Goal: Task Accomplishment & Management: Manage account settings

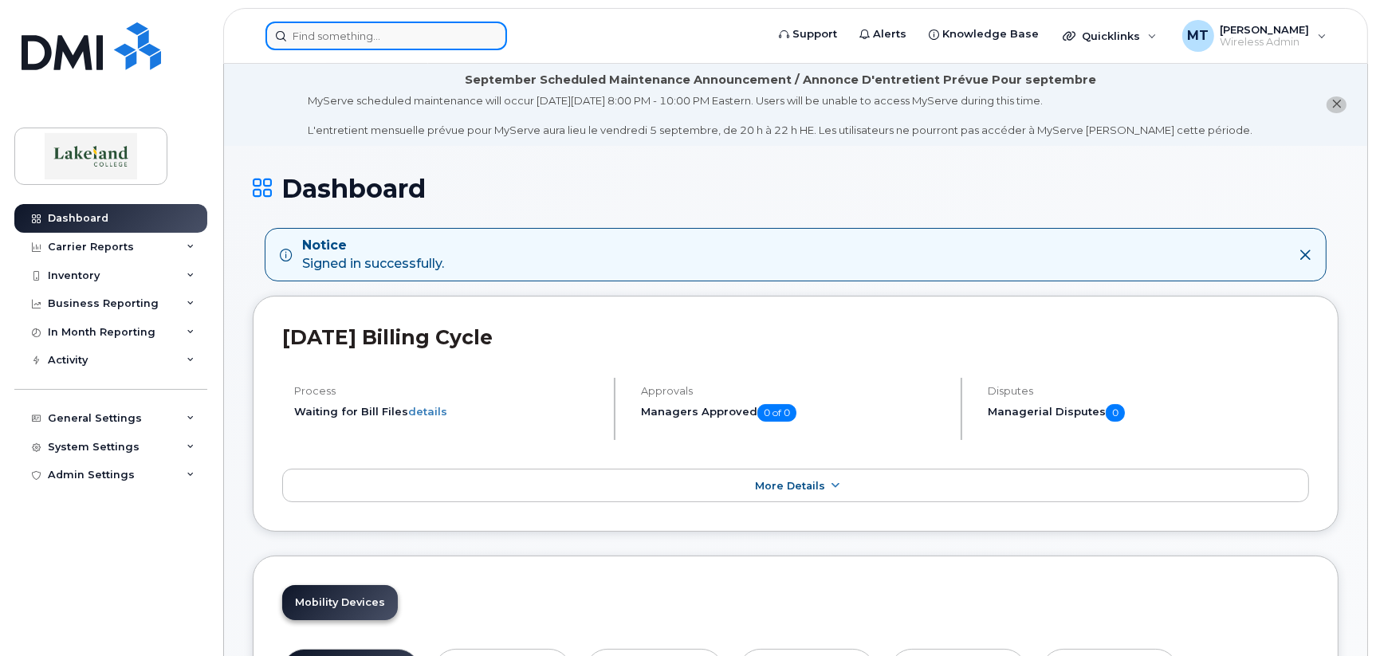
click at [388, 39] on input at bounding box center [387, 36] width 242 height 29
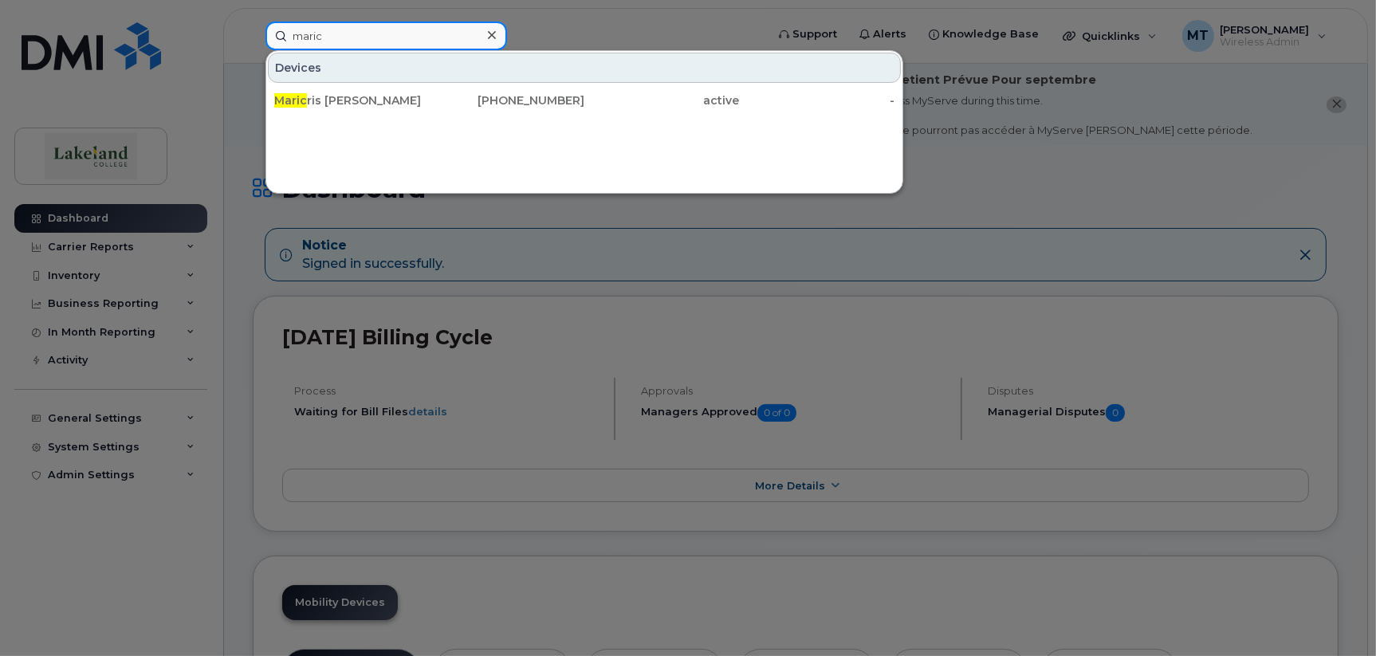
type input "maric"
click at [280, 158] on div "Devices Maric ris Subia 780-581-3096 active -" at bounding box center [585, 122] width 638 height 144
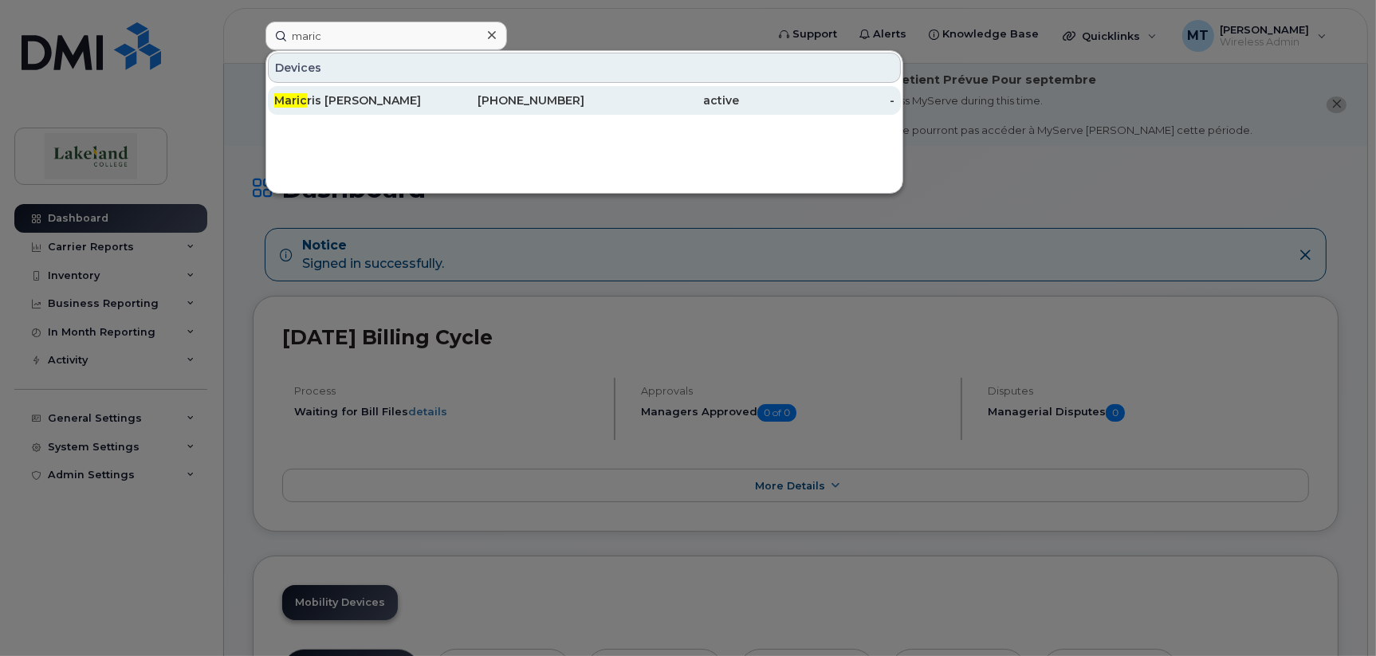
click at [310, 97] on div "Maric ris Subia" at bounding box center [351, 100] width 155 height 16
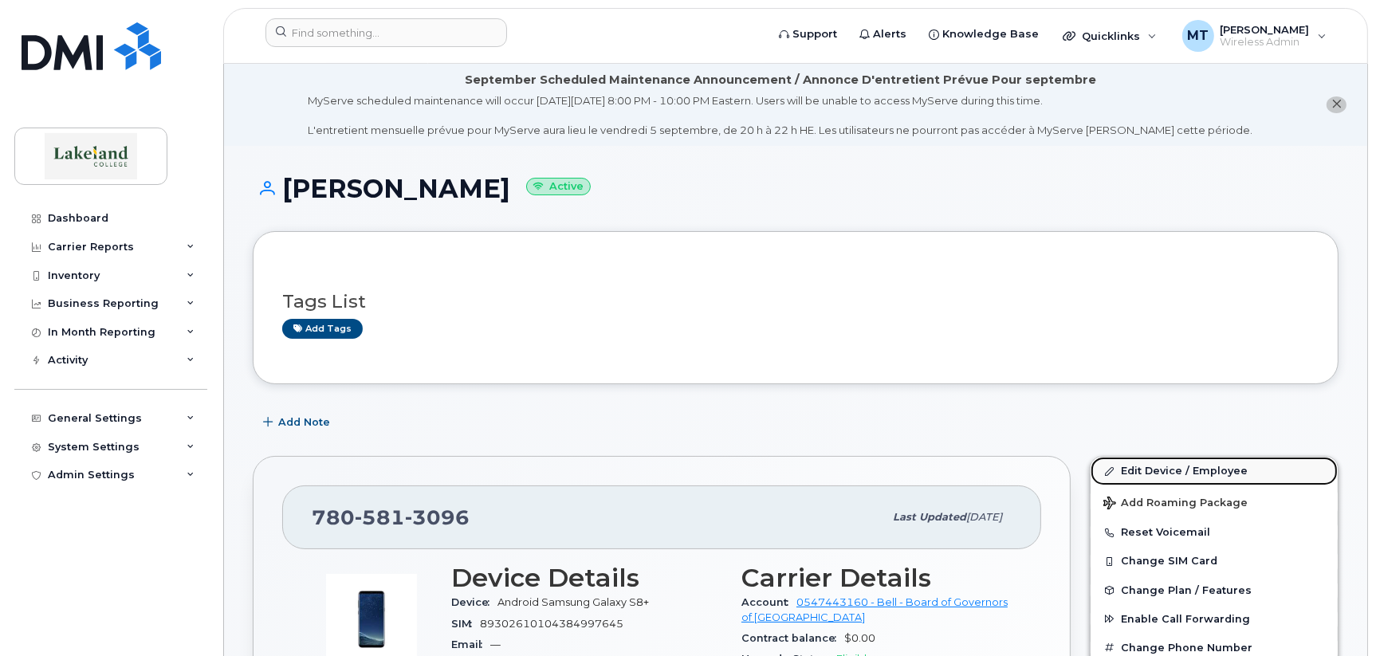
click at [1139, 470] on link "Edit Device / Employee" at bounding box center [1214, 471] width 247 height 29
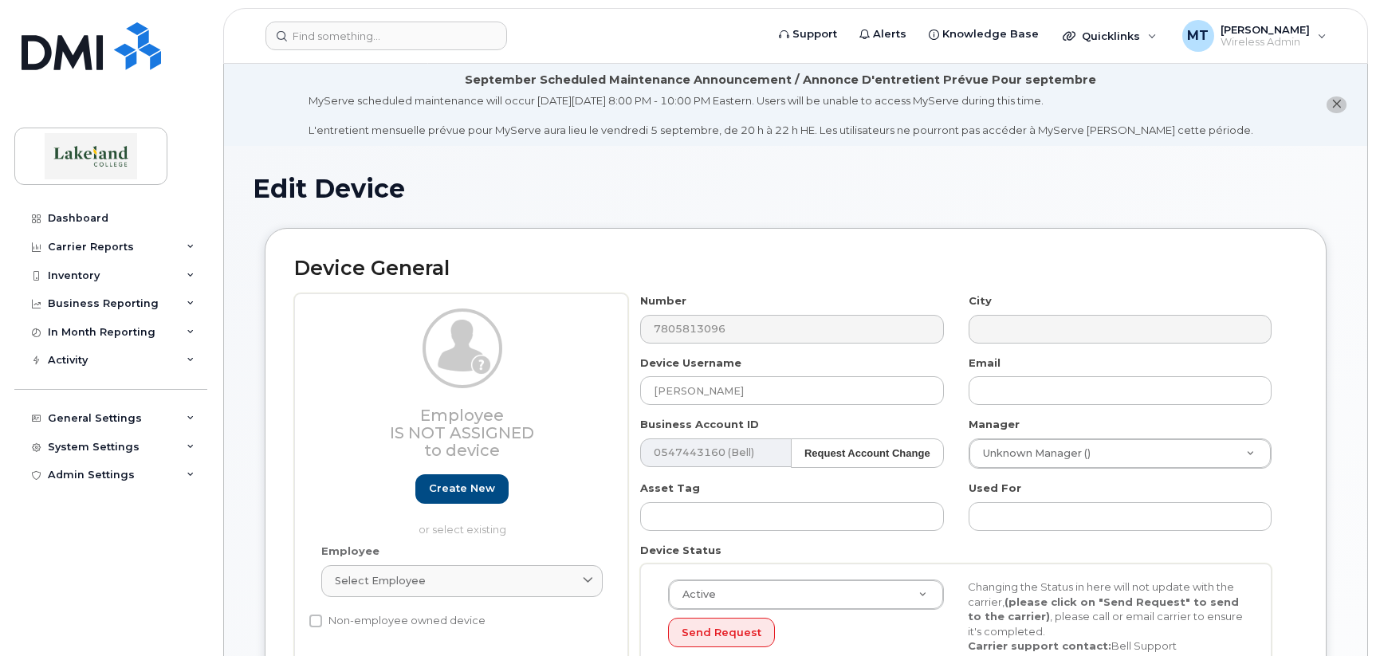
select select "35368990"
select select "5843618"
select select "35368991"
select select "5835273"
select select "5835289"
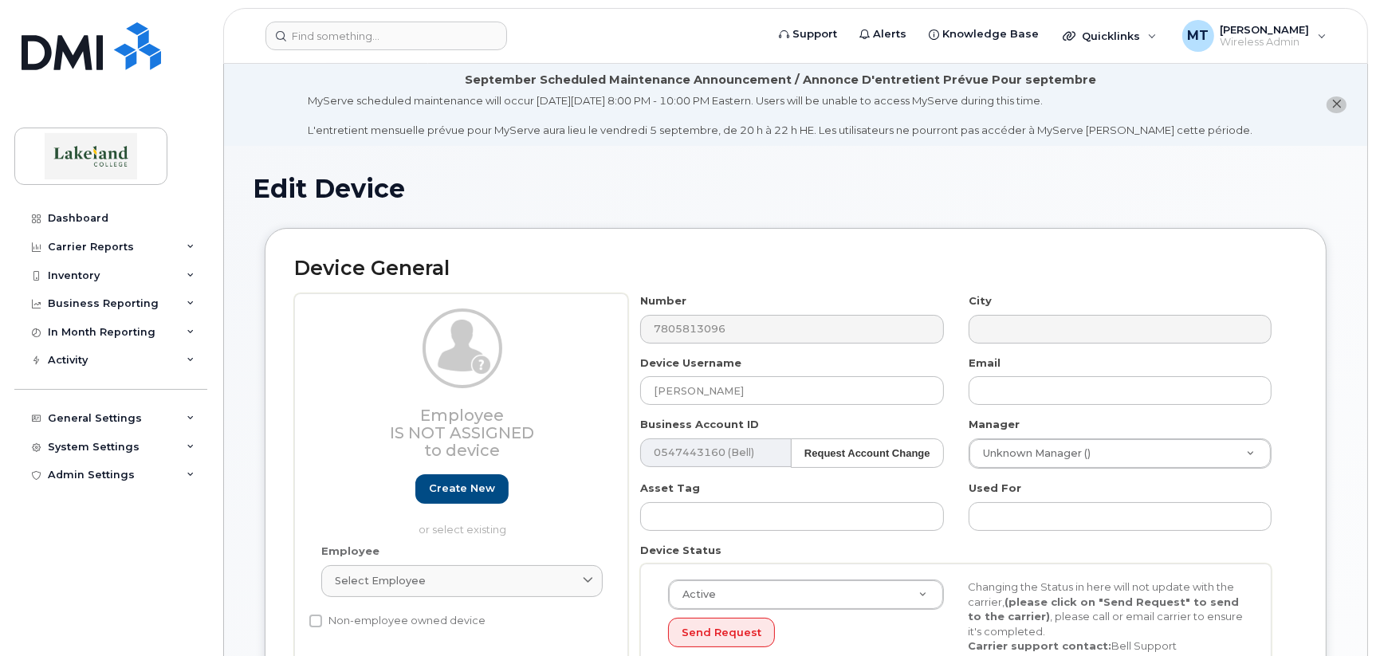
scroll to position [79, 0]
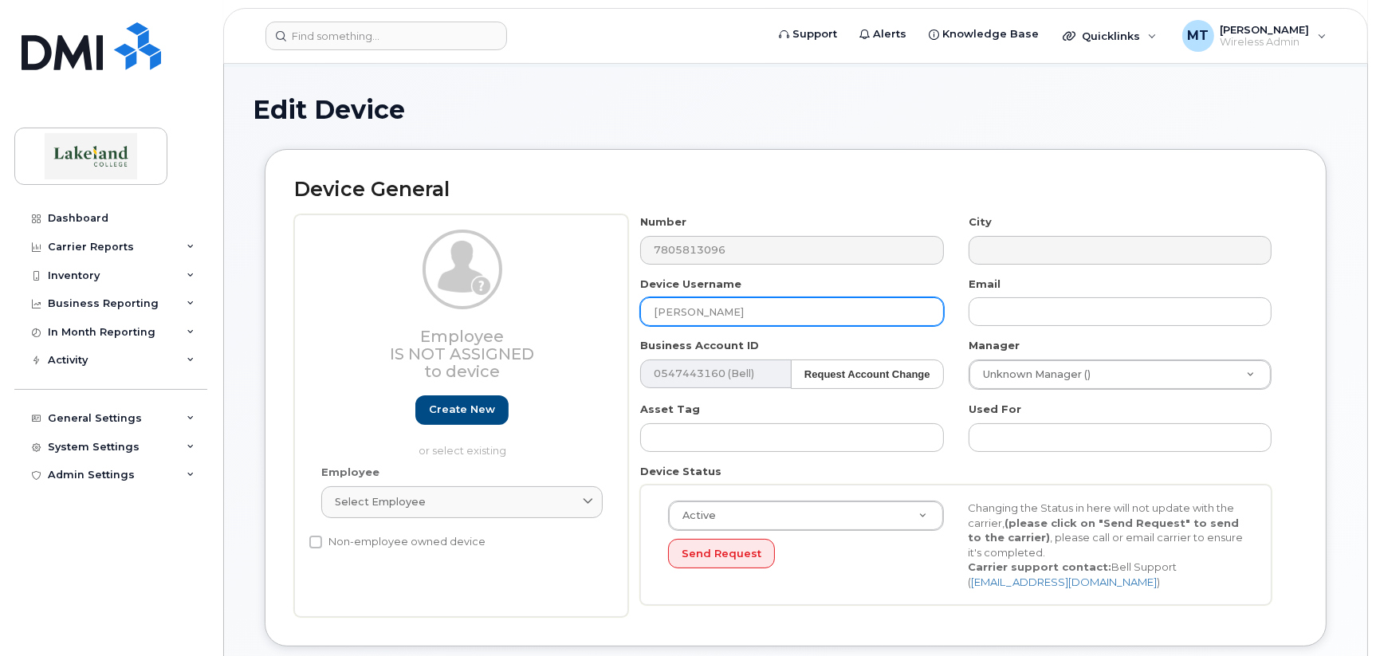
drag, startPoint x: 740, startPoint y: 311, endPoint x: 604, endPoint y: 307, distance: 135.6
click at [615, 307] on div "Employee Is not assigned to device Create new or select existing Employee Selec…" at bounding box center [795, 415] width 1003 height 403
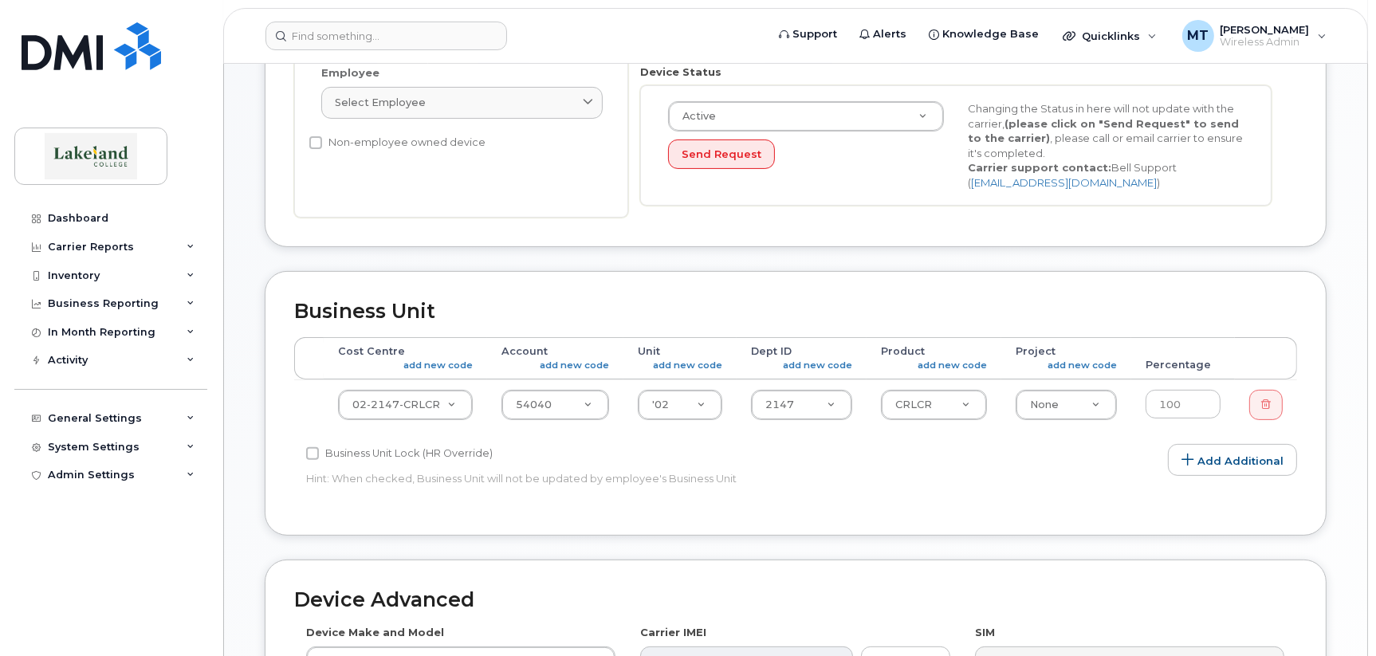
scroll to position [797, 0]
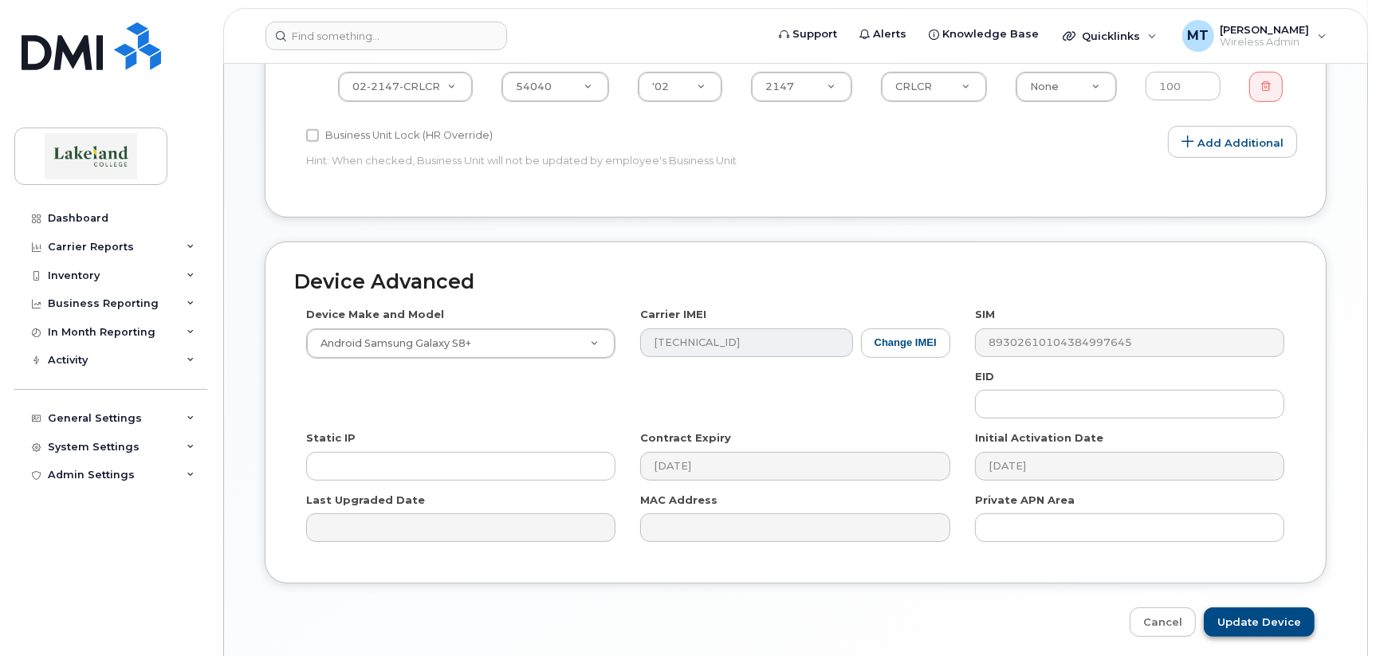
type input "Marty Person"
drag, startPoint x: 1247, startPoint y: 616, endPoint x: 1219, endPoint y: 596, distance: 34.8
click at [1247, 616] on input "Update Device" at bounding box center [1259, 623] width 111 height 30
type input "Saving..."
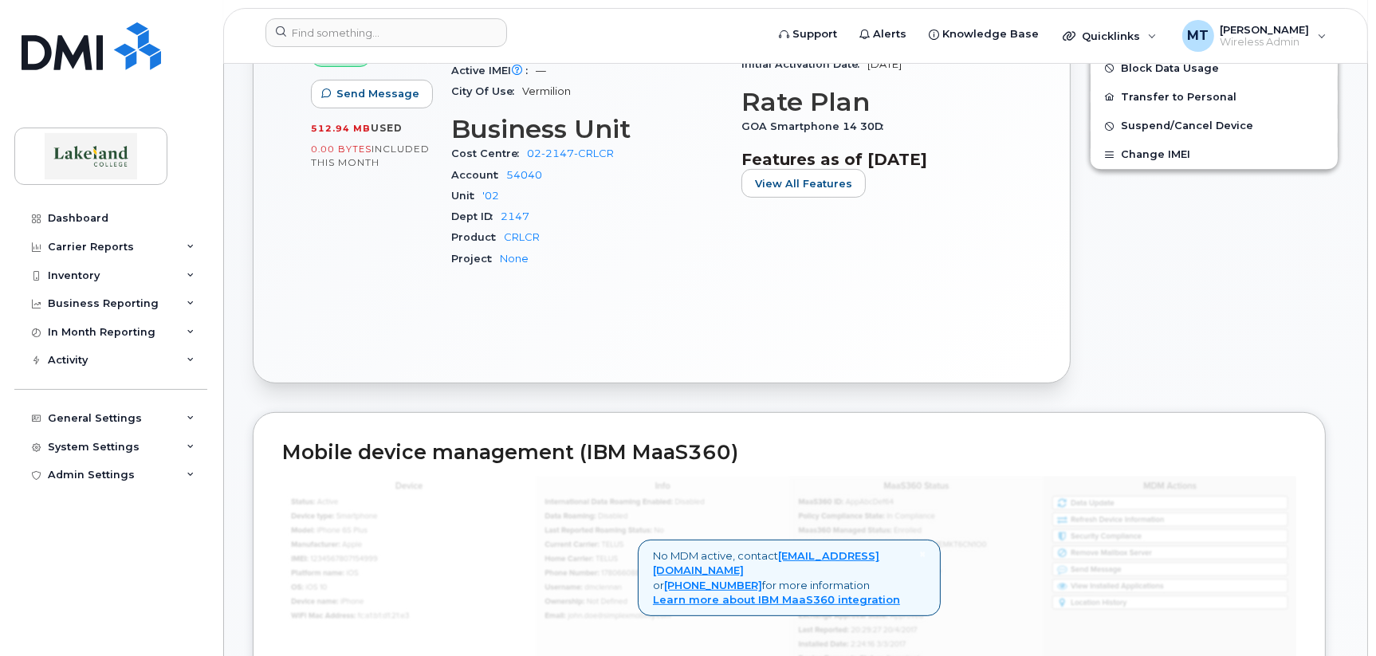
scroll to position [319, 0]
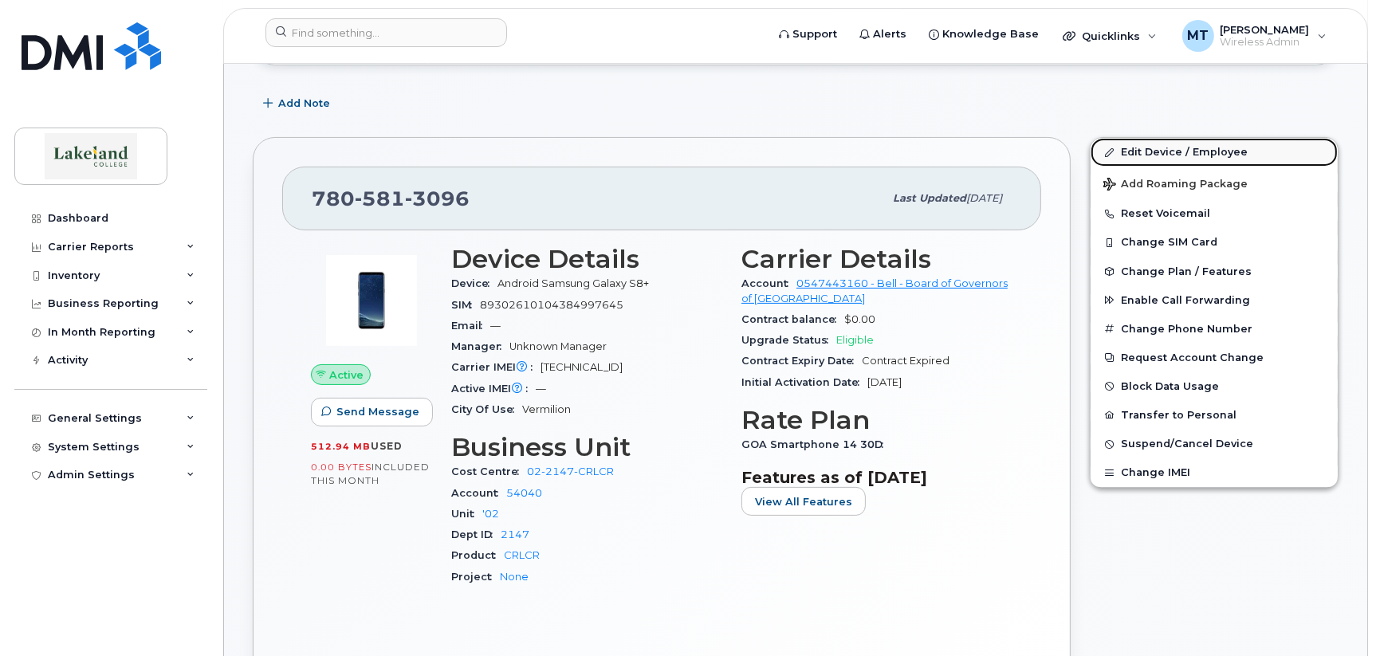
click at [1170, 150] on link "Edit Device / Employee" at bounding box center [1214, 152] width 247 height 29
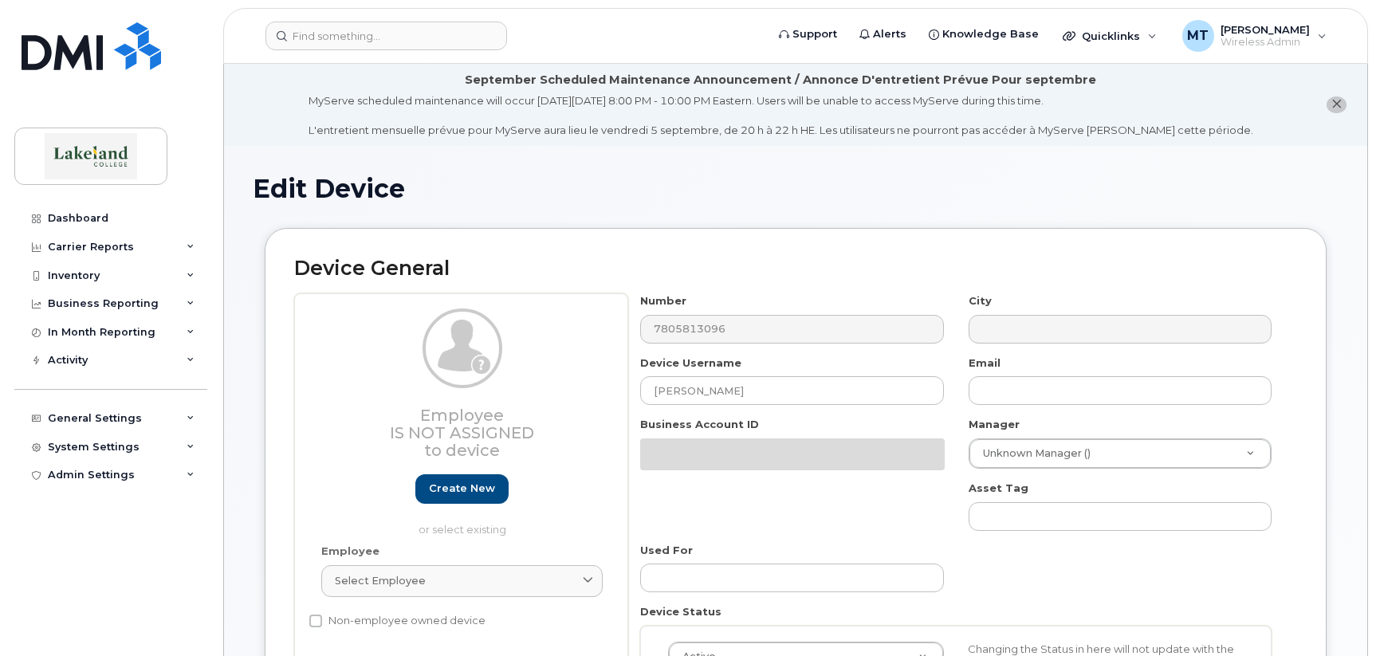
select select "35368990"
select select "5843618"
select select "35368991"
select select "5835273"
select select "5835289"
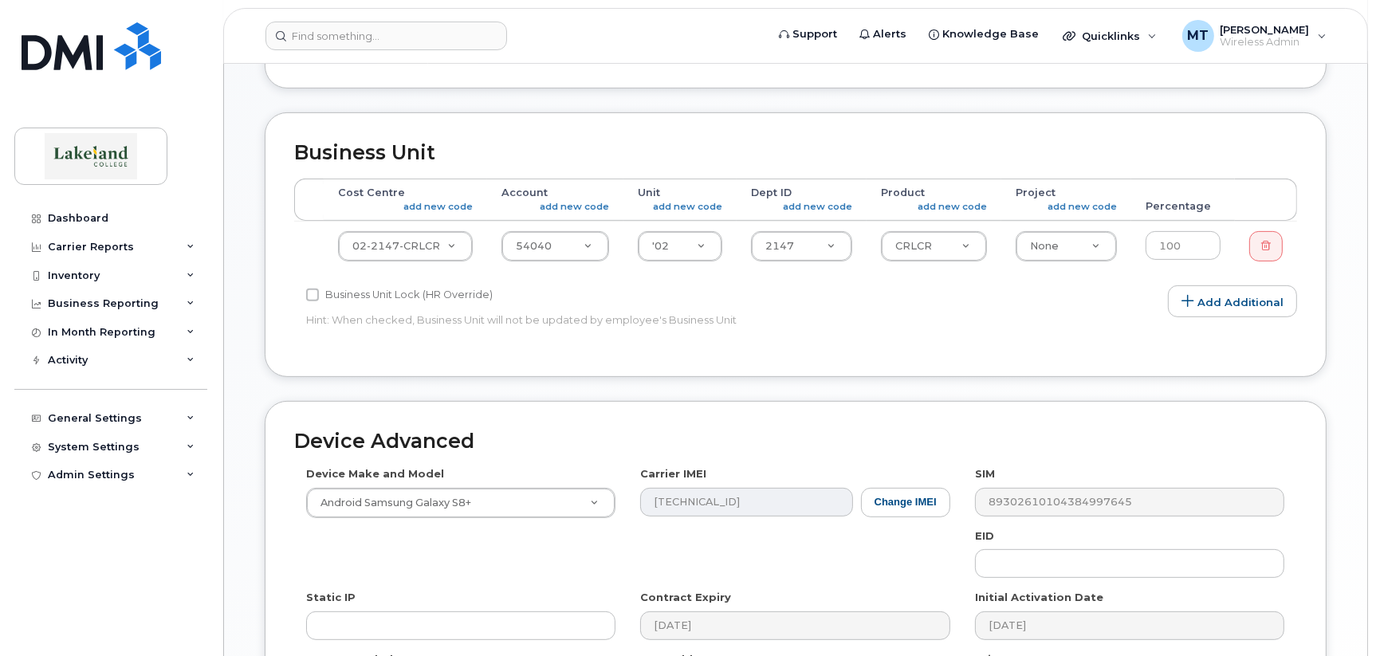
scroll to position [718, 0]
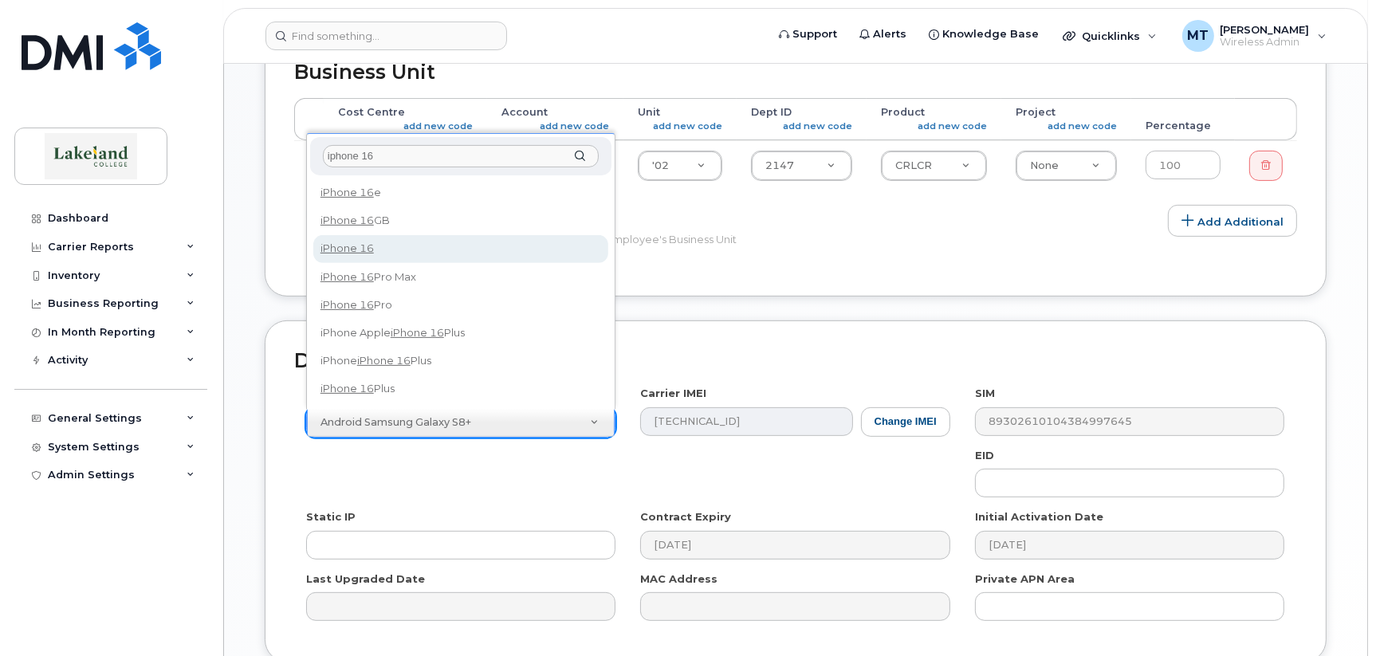
type input "iphone 16"
select select "3224"
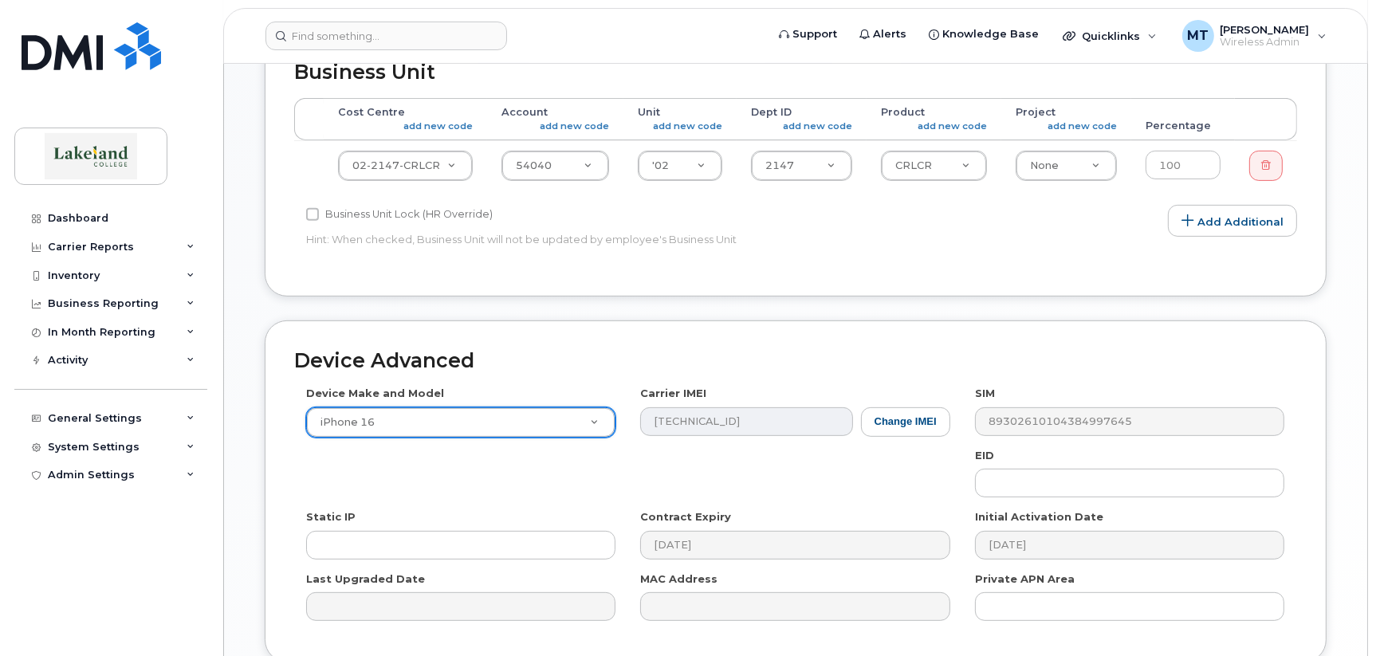
scroll to position [856, 0]
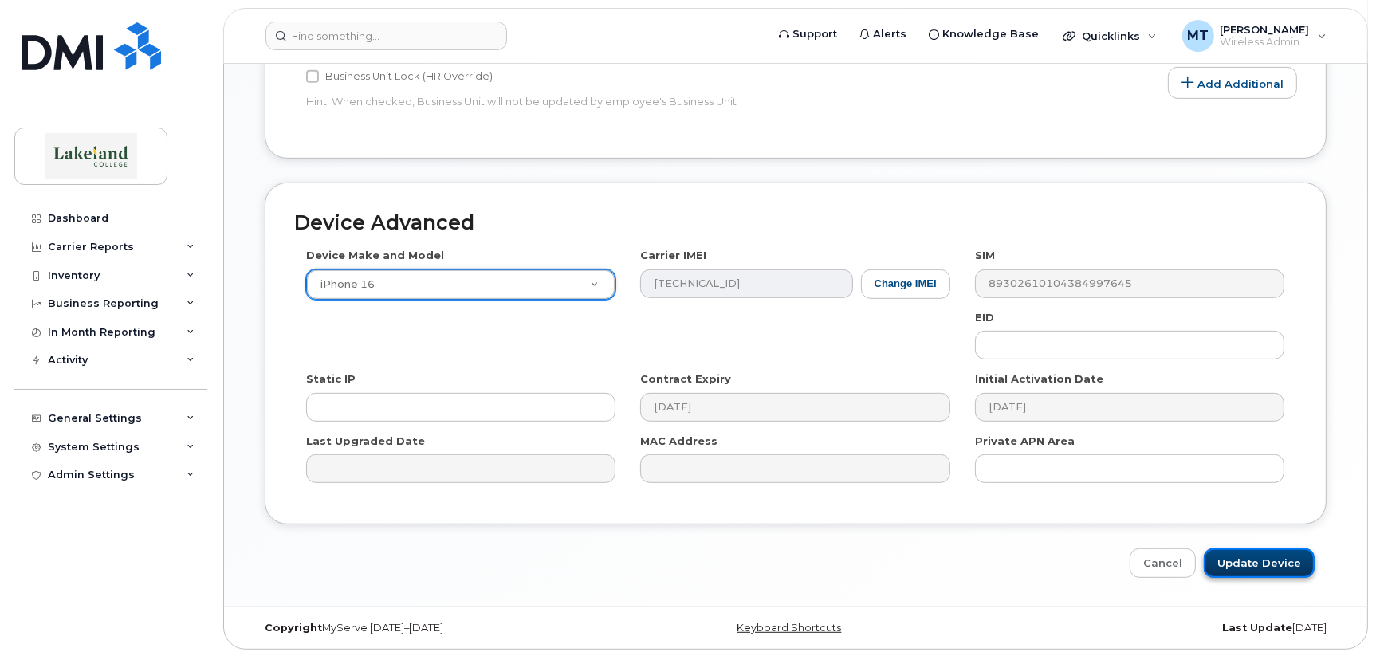
click at [1297, 556] on input "Update Device" at bounding box center [1259, 564] width 111 height 30
type input "Saving..."
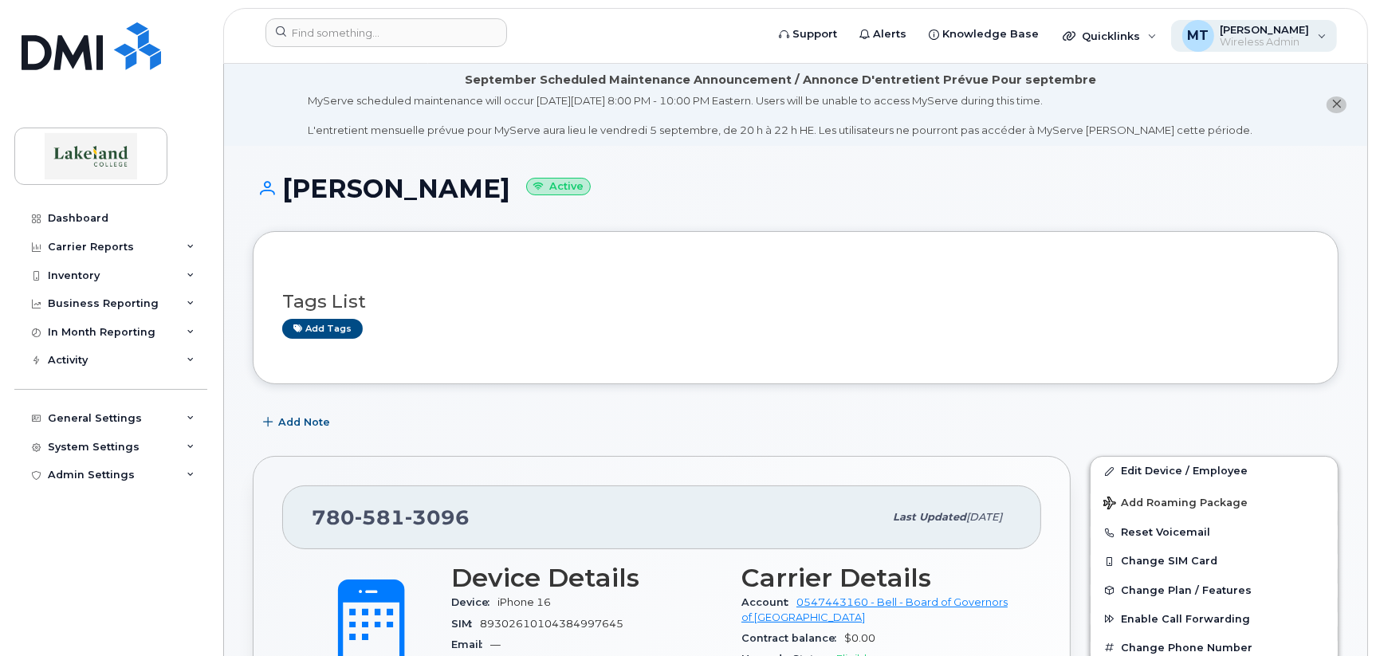
click at [1246, 40] on span "Wireless Admin" at bounding box center [1265, 42] width 89 height 13
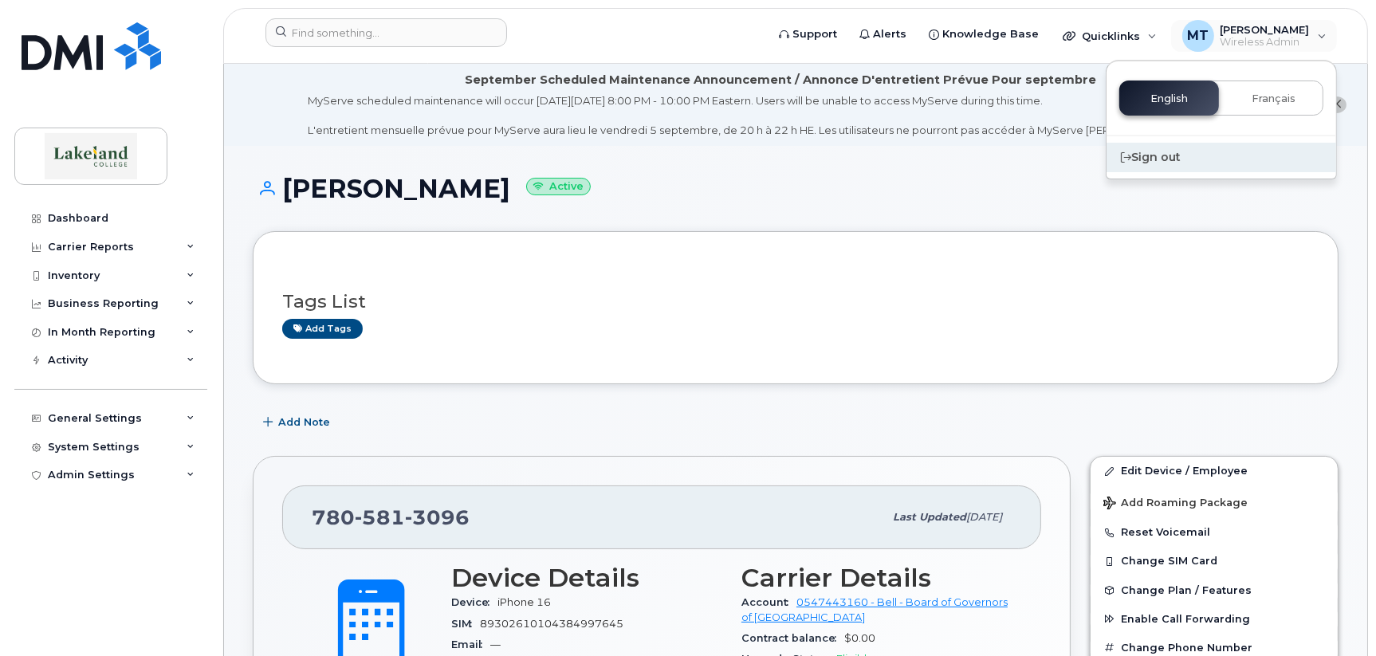
click at [1167, 157] on div "Sign out" at bounding box center [1222, 158] width 230 height 30
